Goal: Complete application form

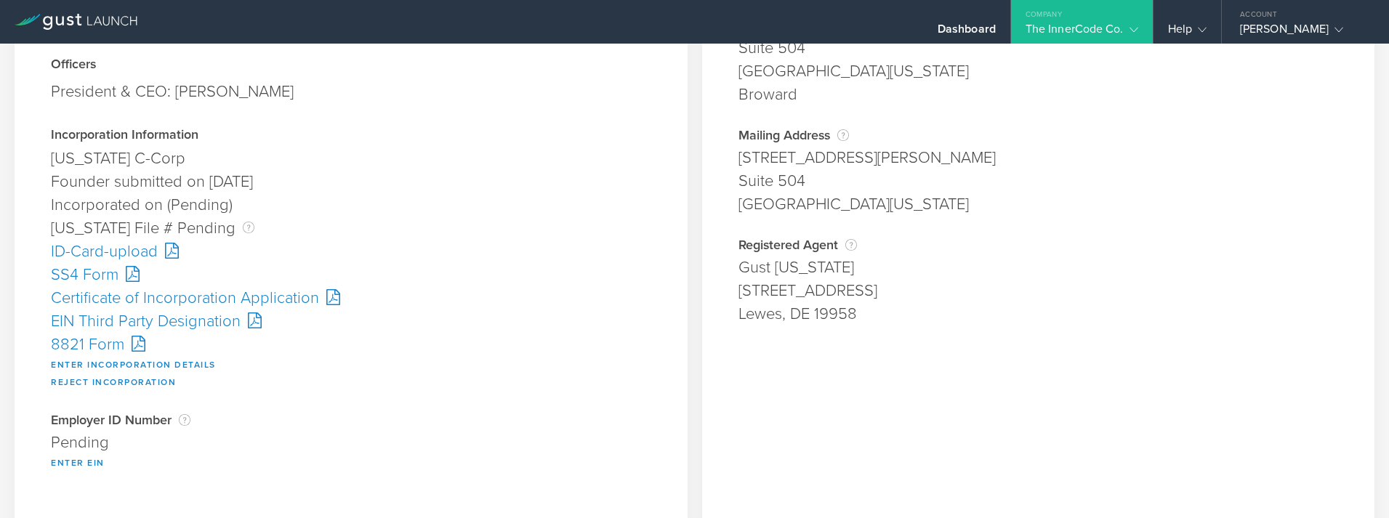
scroll to position [218, 0]
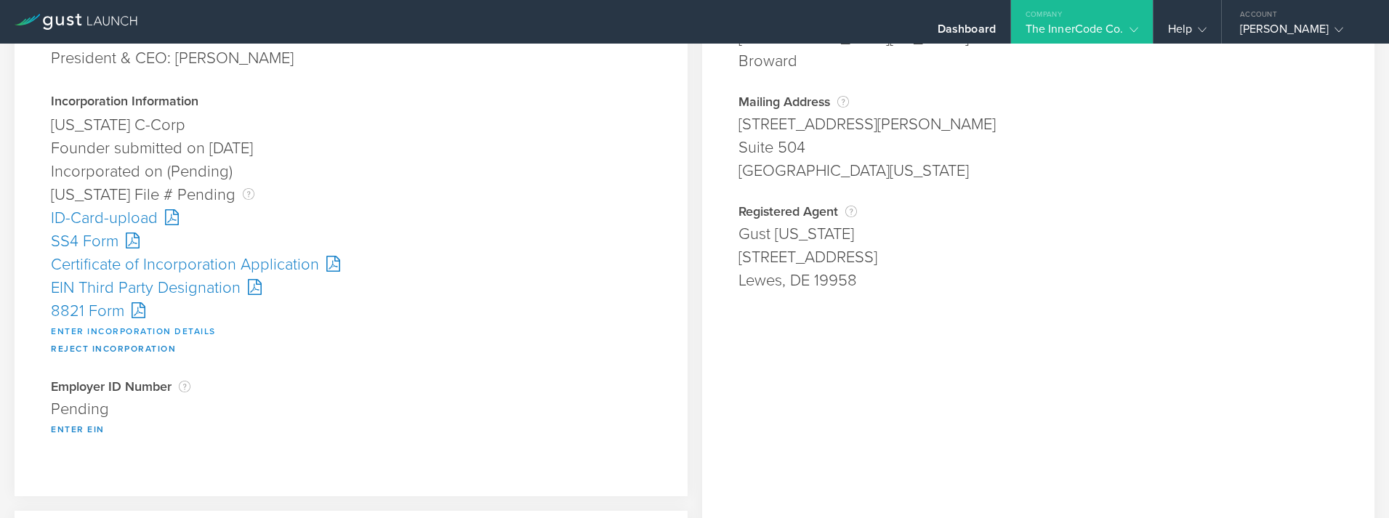
click at [112, 331] on button "Enter Incorporation Details" at bounding box center [133, 331] width 165 height 17
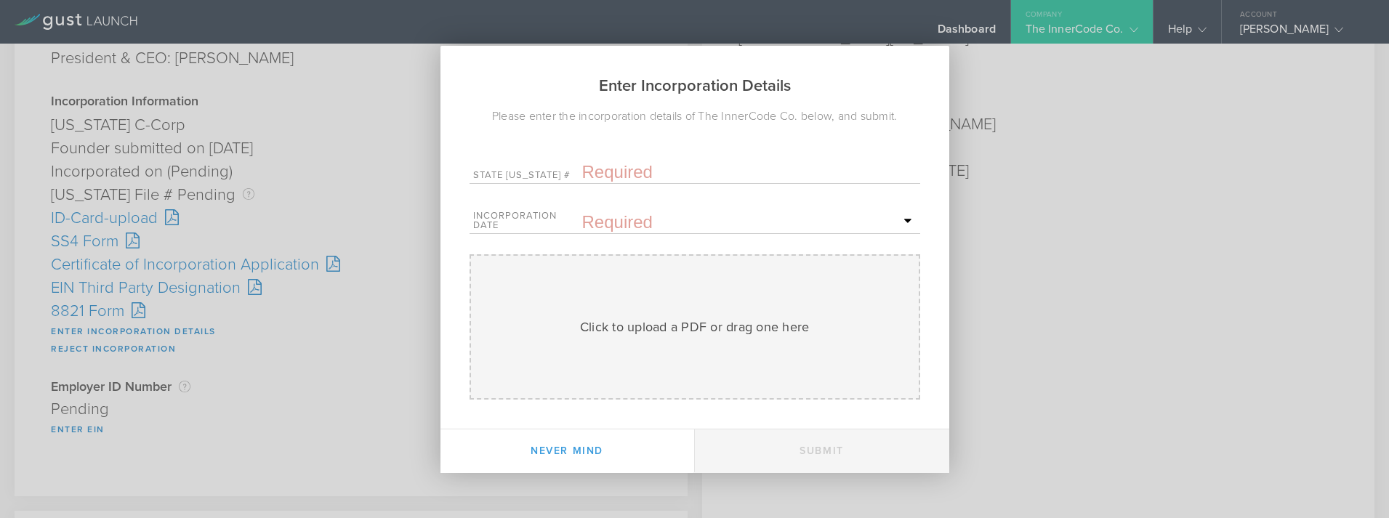
drag, startPoint x: 365, startPoint y: 324, endPoint x: 354, endPoint y: 321, distance: 11.3
click at [365, 323] on div "Enter Incorporation Details Please enter the incorporation details of The Inner…" at bounding box center [694, 259] width 1389 height 518
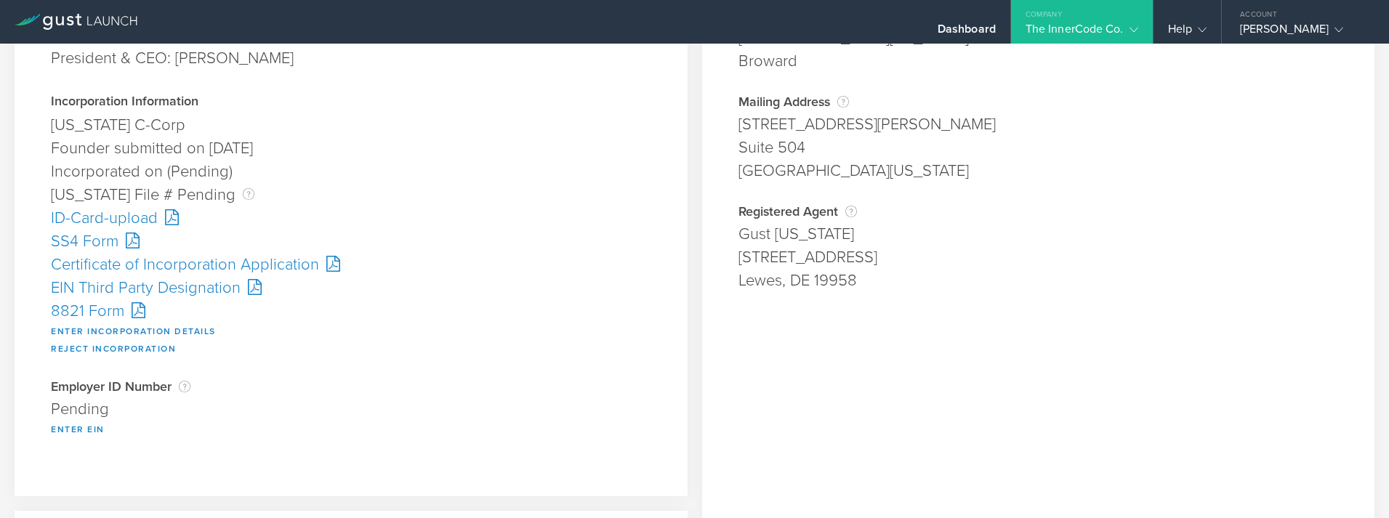
click at [204, 273] on div "Certificate of Incorporation Application" at bounding box center [351, 264] width 601 height 23
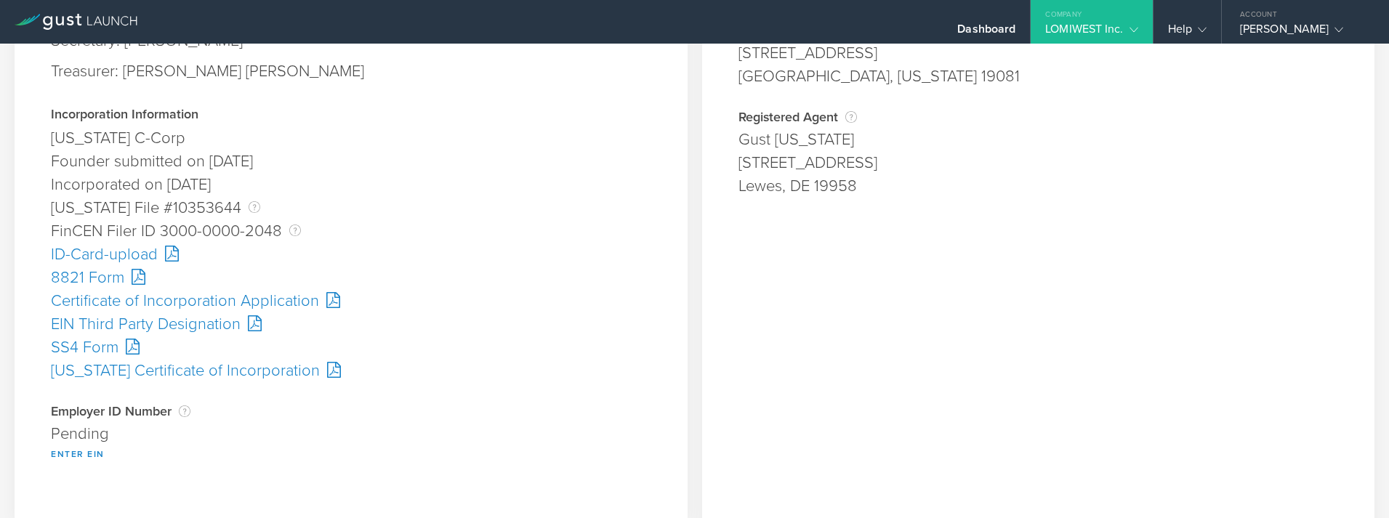
scroll to position [291, 0]
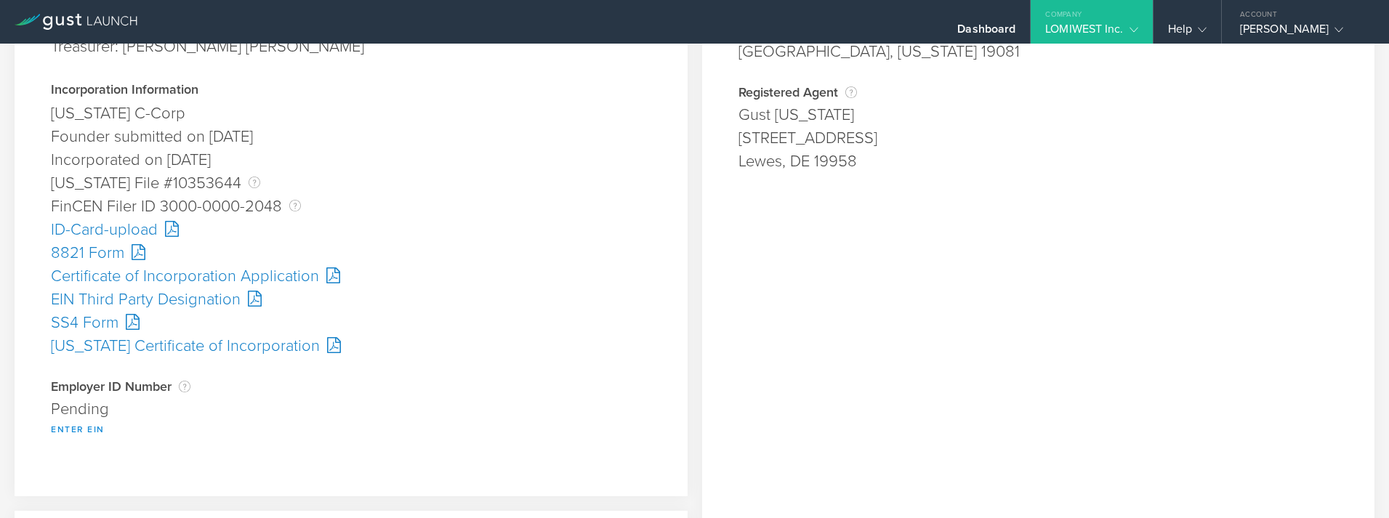
click at [97, 425] on button "Enter EIN" at bounding box center [78, 429] width 54 height 17
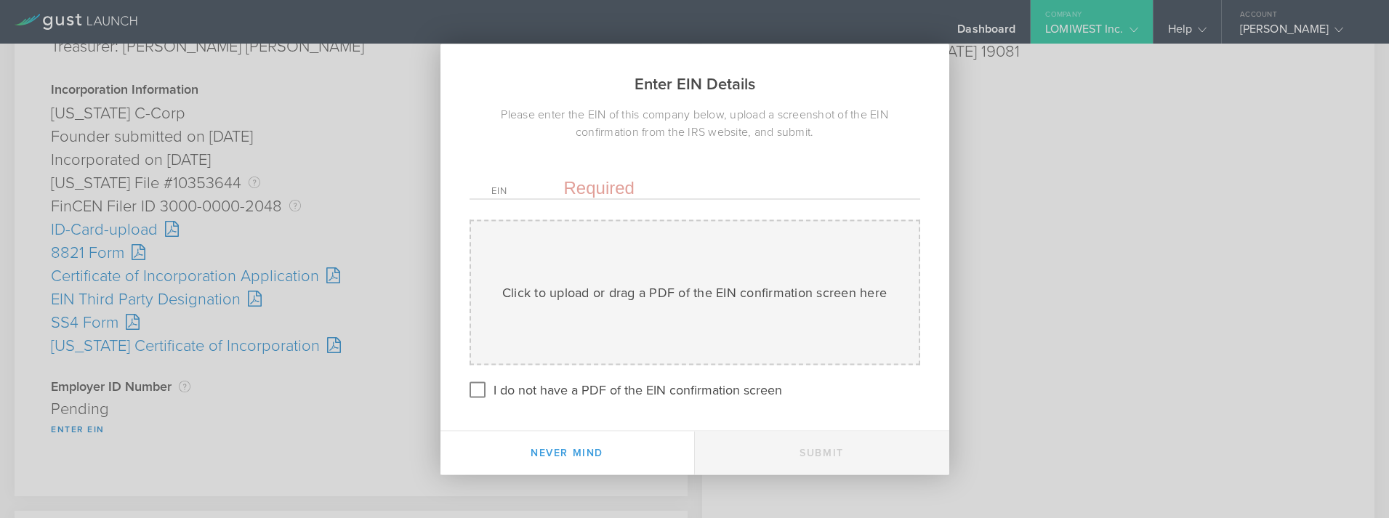
click at [611, 186] on input "text" at bounding box center [731, 188] width 334 height 22
paste input "-0829451"
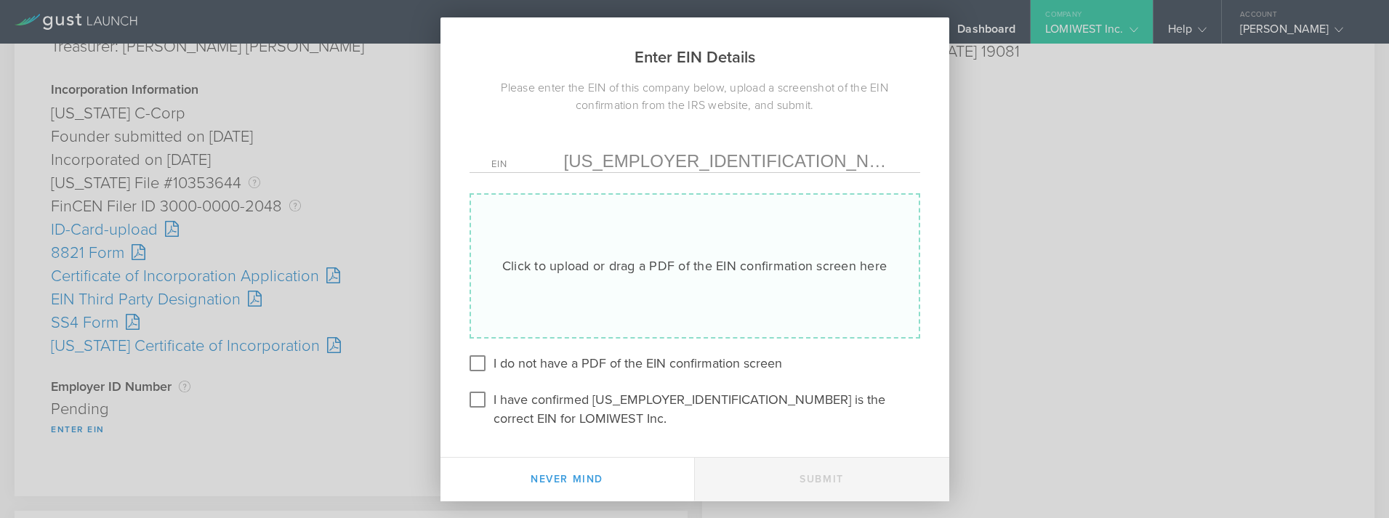
type input "32-0829451"
click at [691, 264] on div "Click to upload or drag a PDF of the EIN confirmation screen here Uploading" at bounding box center [695, 265] width 451 height 145
type input "C:\fakepath\EIN Confirmation.pdf"
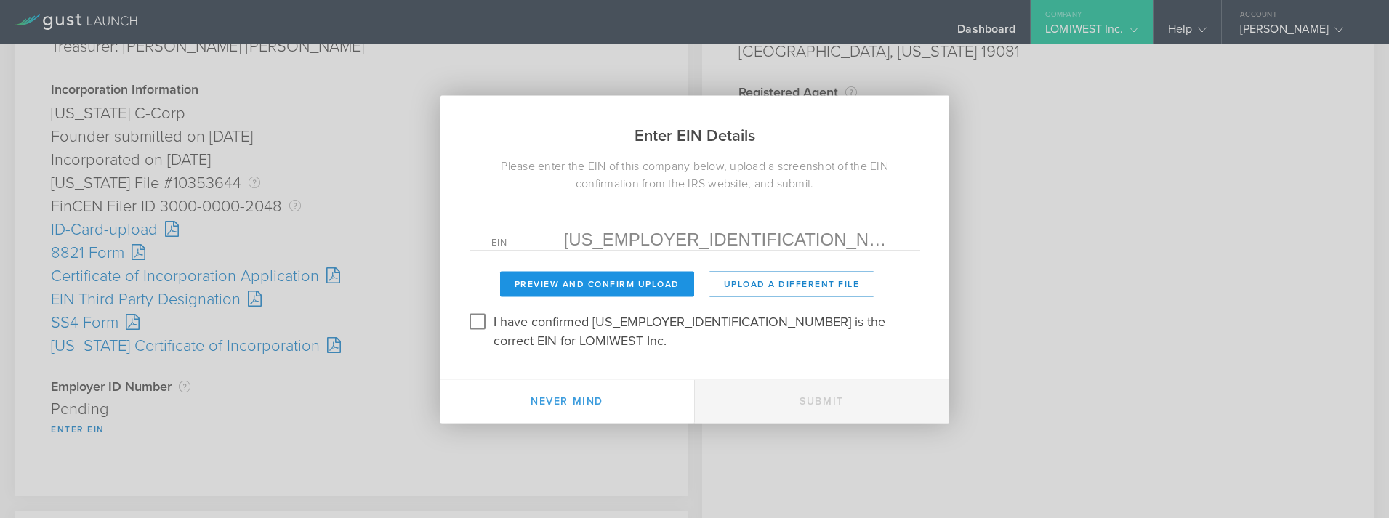
click at [529, 289] on button "Preview and Confirm Upload" at bounding box center [597, 283] width 194 height 25
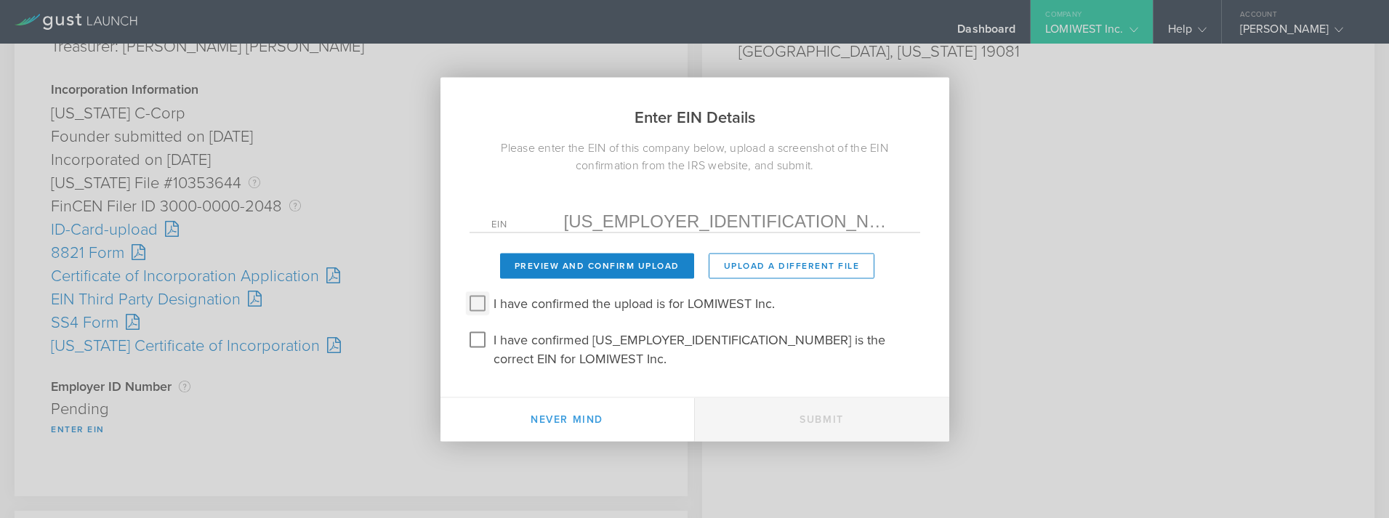
click at [482, 311] on input "I have confirmed the upload is for LOMIWEST Inc." at bounding box center [477, 303] width 23 height 23
checkbox input "true"
click at [478, 351] on input "I have confirmed 32-0829451 is the correct EIN for LOMIWEST Inc." at bounding box center [477, 339] width 23 height 23
checkbox input "true"
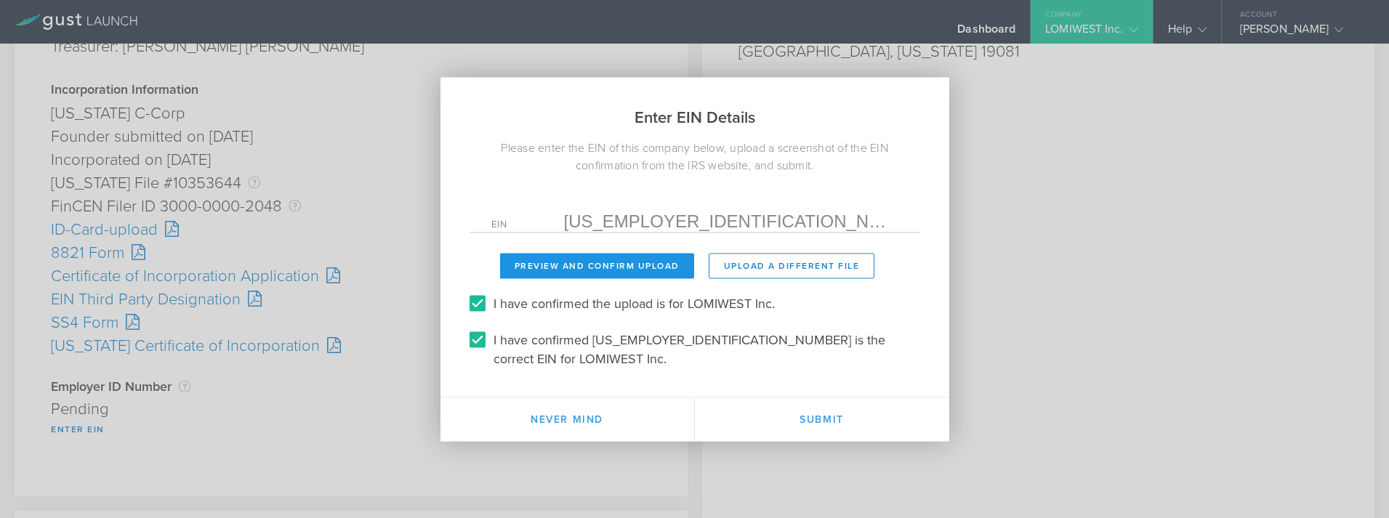
drag, startPoint x: 550, startPoint y: 268, endPoint x: 574, endPoint y: 275, distance: 24.9
click at [553, 267] on button "Preview and Confirm Upload" at bounding box center [597, 265] width 194 height 25
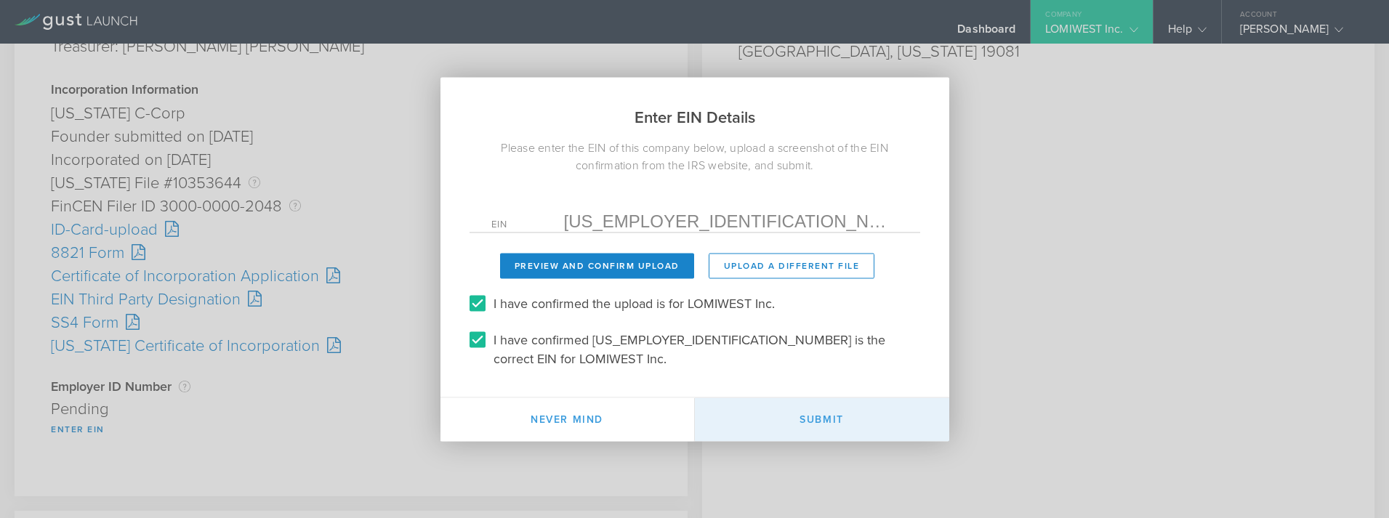
click at [811, 417] on button "Submit" at bounding box center [822, 420] width 254 height 44
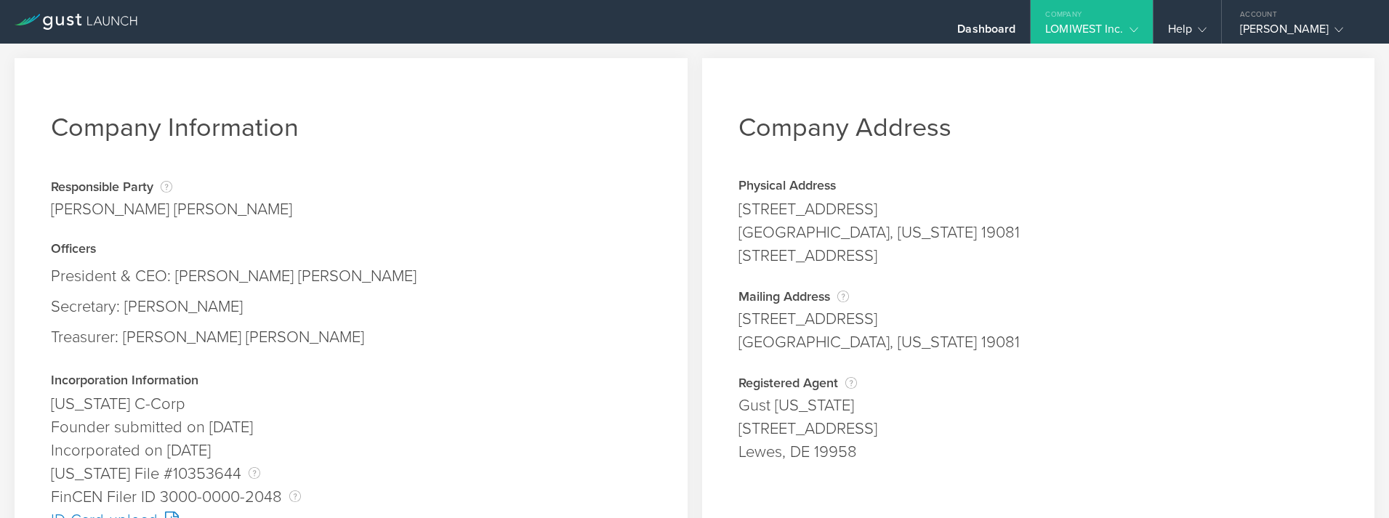
drag, startPoint x: 556, startPoint y: 401, endPoint x: 556, endPoint y: 409, distance: 8.7
click at [557, 404] on div "[US_STATE] C-Corp" at bounding box center [351, 404] width 601 height 23
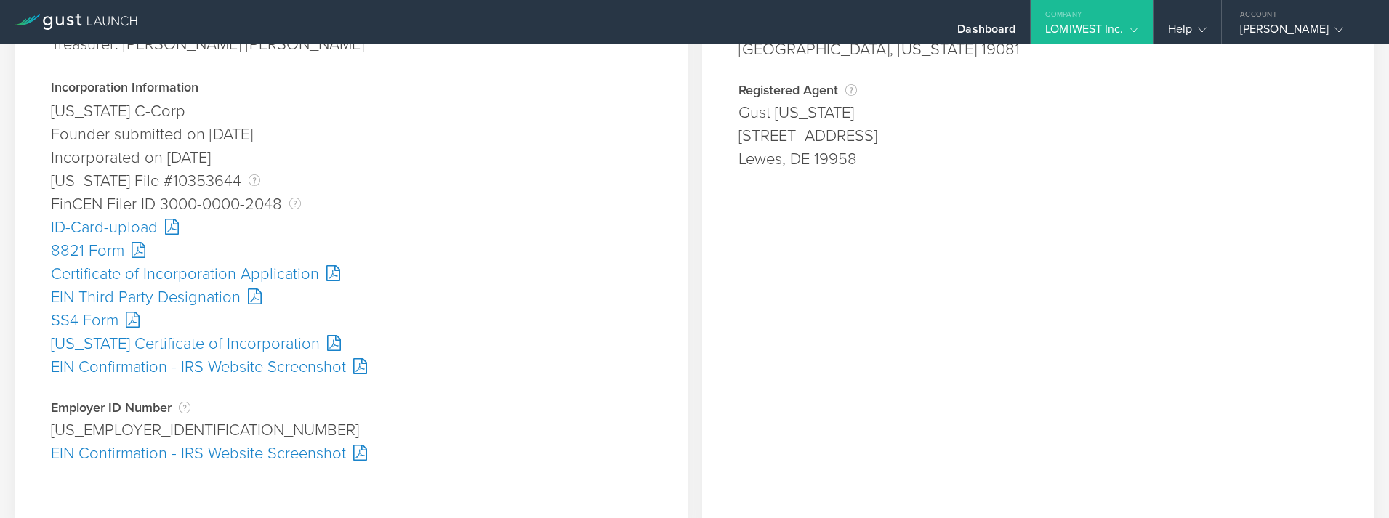
scroll to position [364, 0]
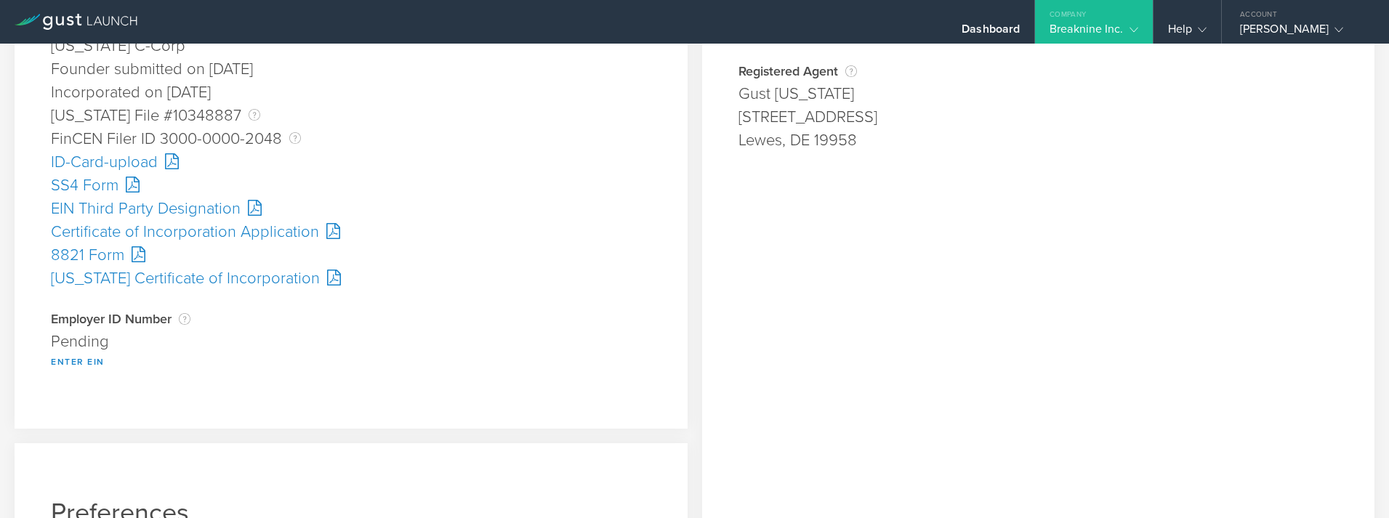
scroll to position [364, 0]
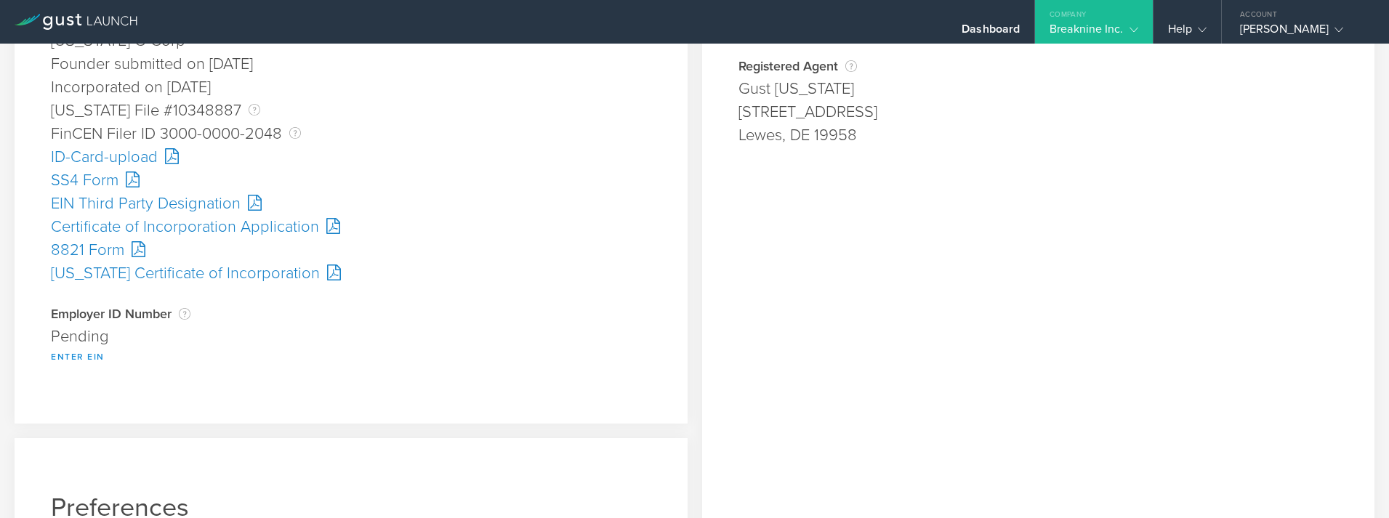
click at [78, 358] on button "Enter EIN" at bounding box center [78, 356] width 54 height 17
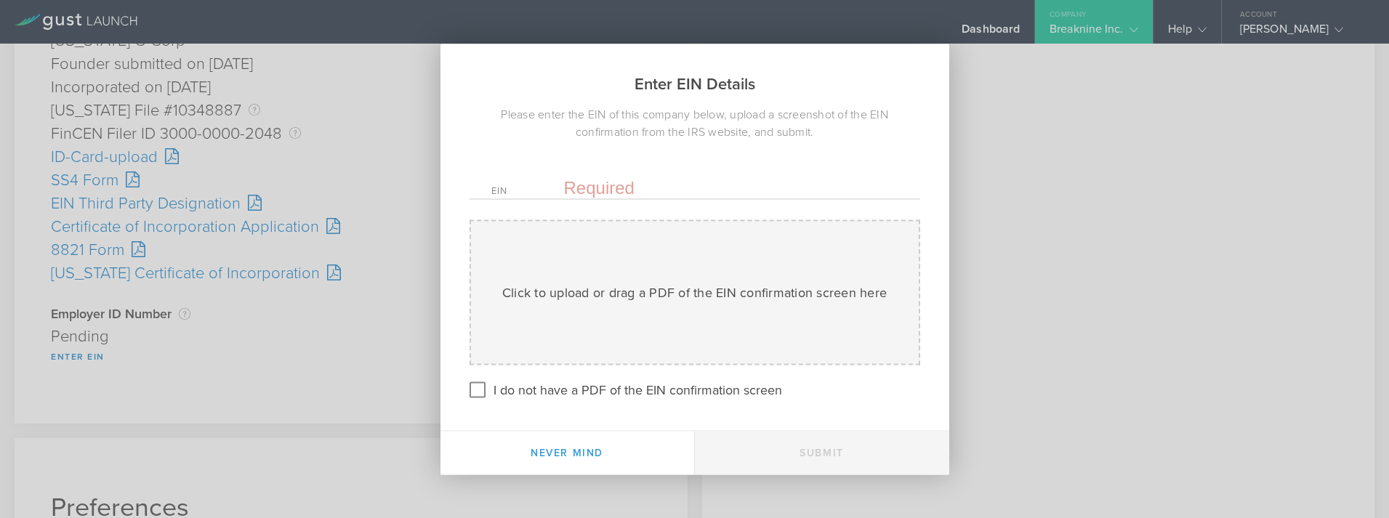
click at [611, 184] on input "text" at bounding box center [731, 188] width 334 height 22
paste input "-4370566"
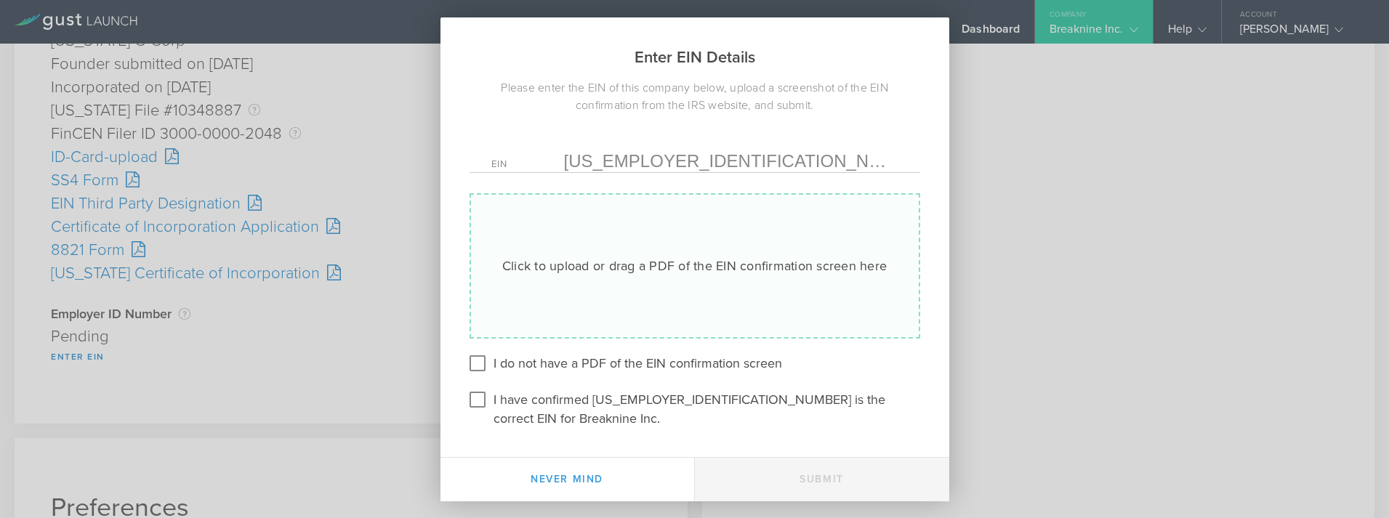
type input "[US_EMPLOYER_IDENTIFICATION_NUMBER]"
click at [588, 274] on div "Click to upload or drag a PDF of the EIN confirmation screen here" at bounding box center [694, 266] width 385 height 19
type input "C:\fakepath\EIN.pdf"
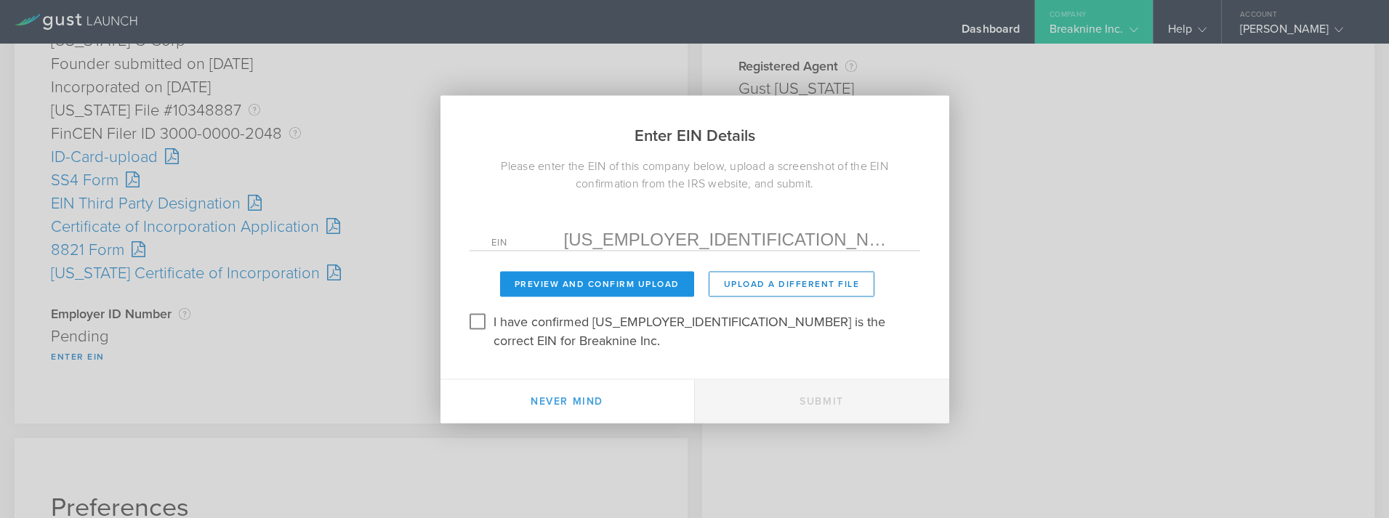
click at [526, 297] on button "Preview and Confirm Upload" at bounding box center [597, 283] width 194 height 25
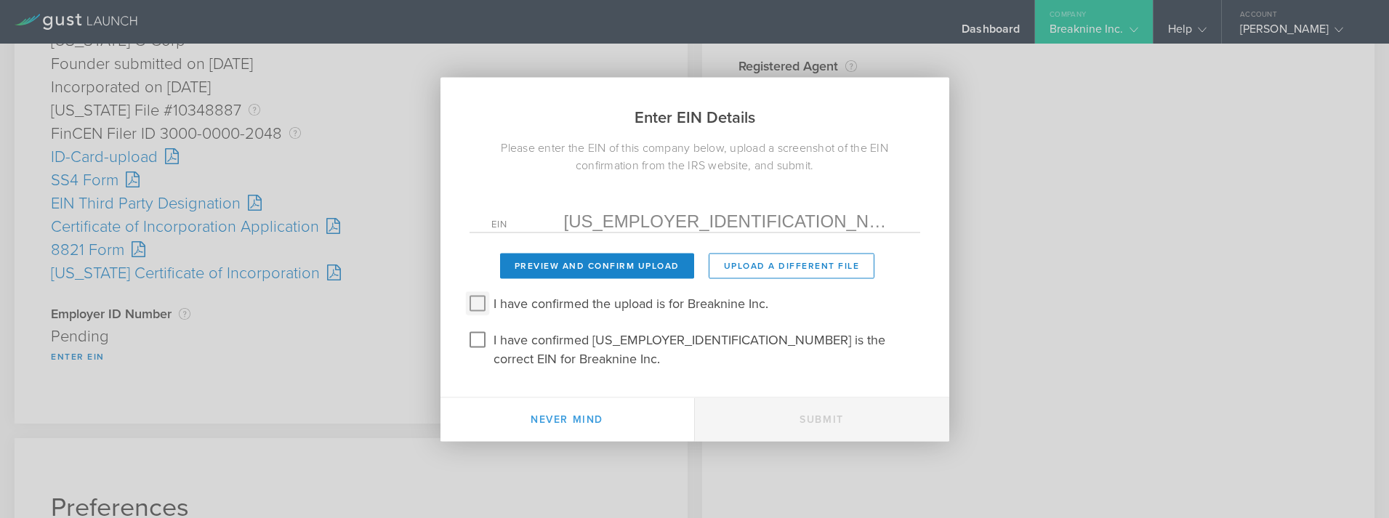
click at [481, 310] on input "I have confirmed the upload is for Breaknine Inc." at bounding box center [477, 303] width 23 height 23
checkbox input "true"
click at [475, 350] on input "I have confirmed [US_EMPLOYER_IDENTIFICATION_NUMBER] is the correct EIN for Bre…" at bounding box center [477, 339] width 23 height 23
checkbox input "true"
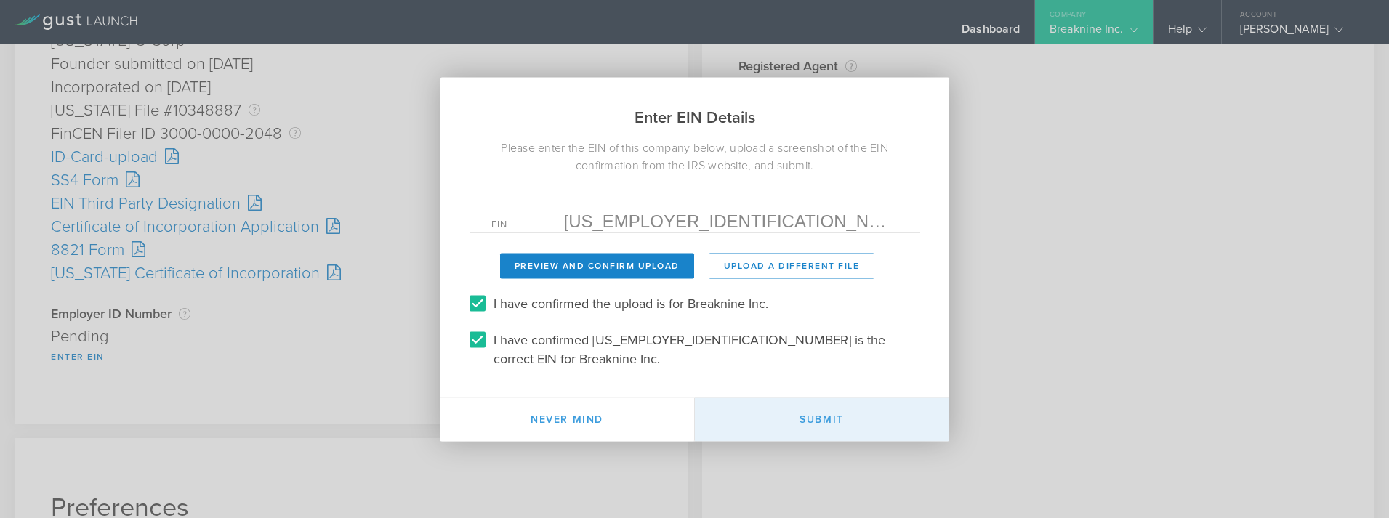
click at [800, 408] on button "Submit" at bounding box center [822, 420] width 254 height 44
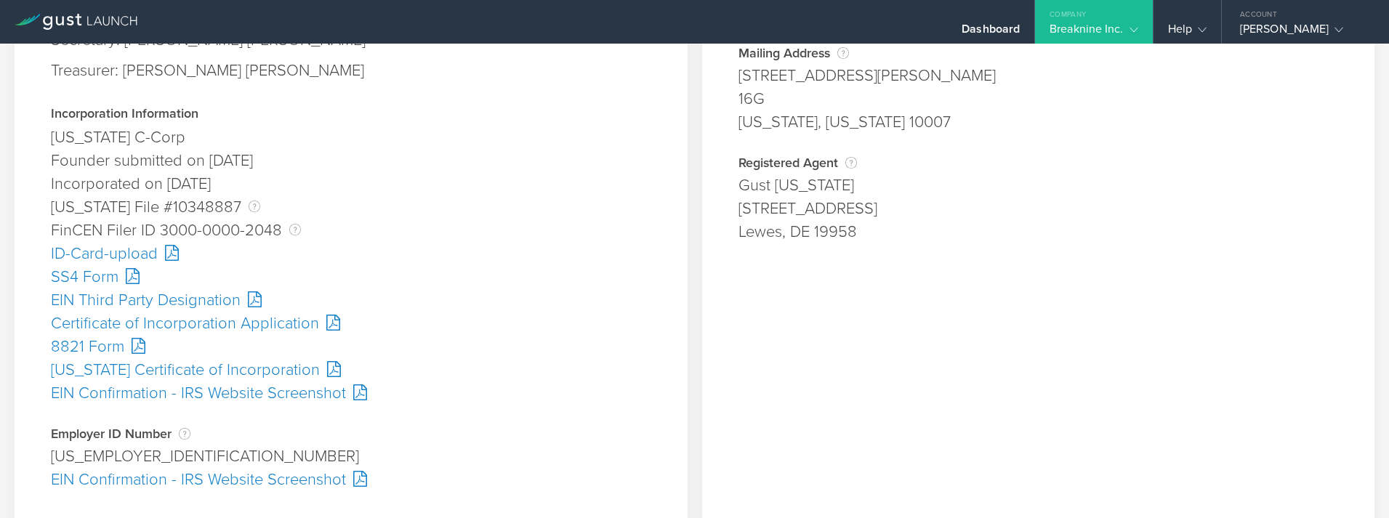
scroll to position [436, 0]
